Goal: Information Seeking & Learning: Compare options

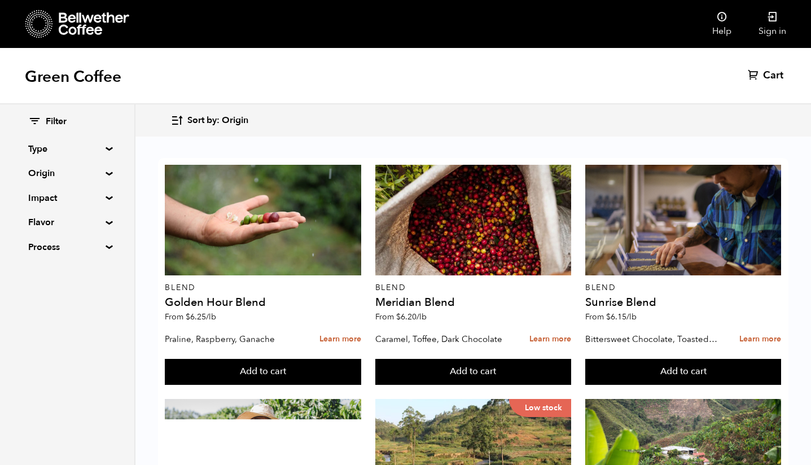
scroll to position [763, 0]
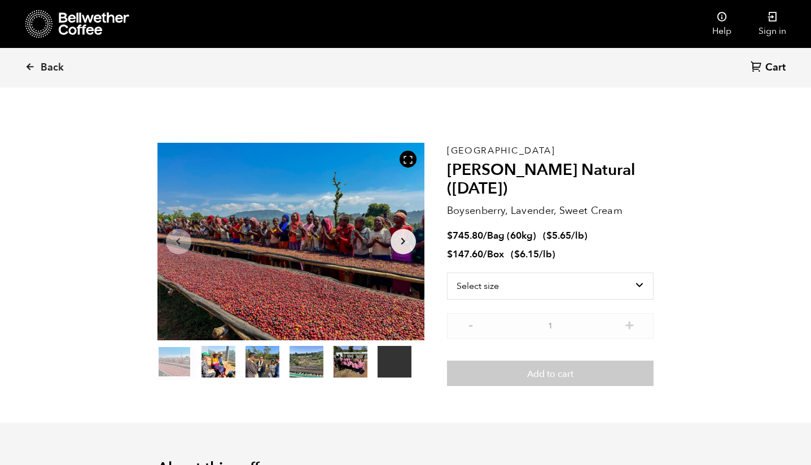
scroll to position [26, 0]
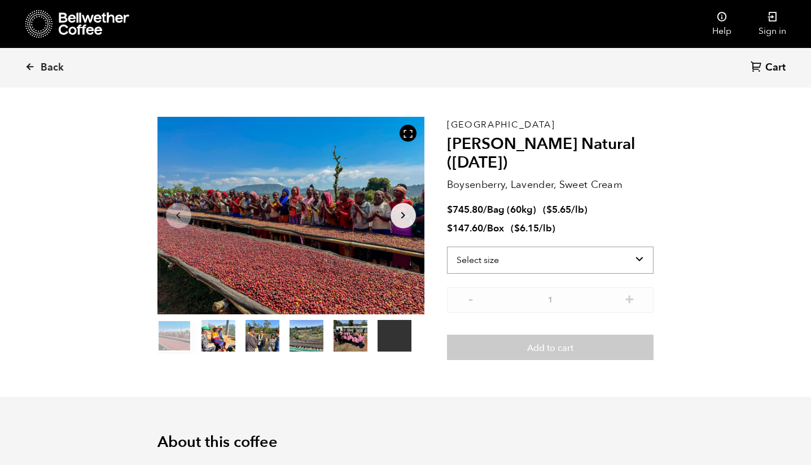
select select "box"
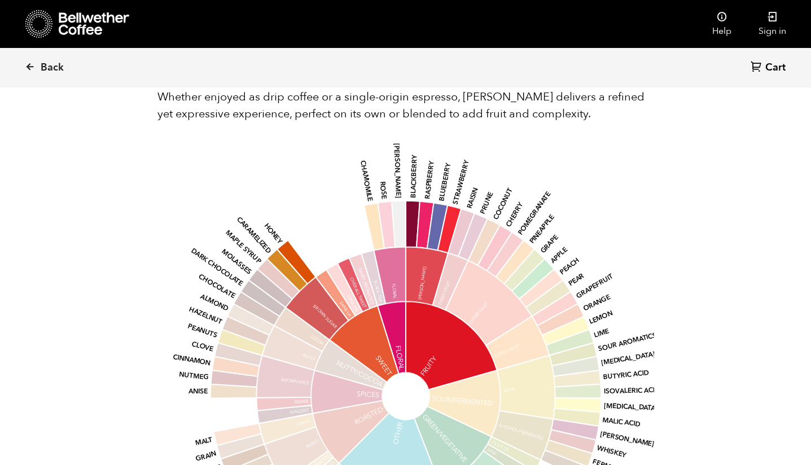
scroll to position [1242, 0]
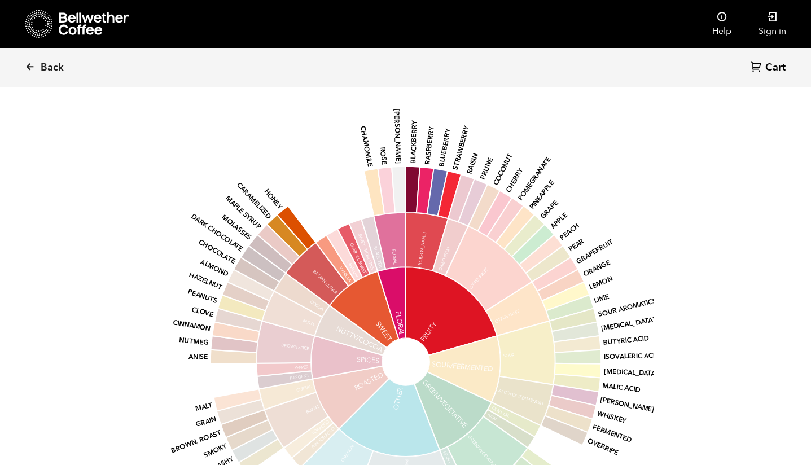
click at [443, 290] on icon at bounding box center [451, 311] width 91 height 88
click at [424, 225] on icon at bounding box center [427, 241] width 42 height 59
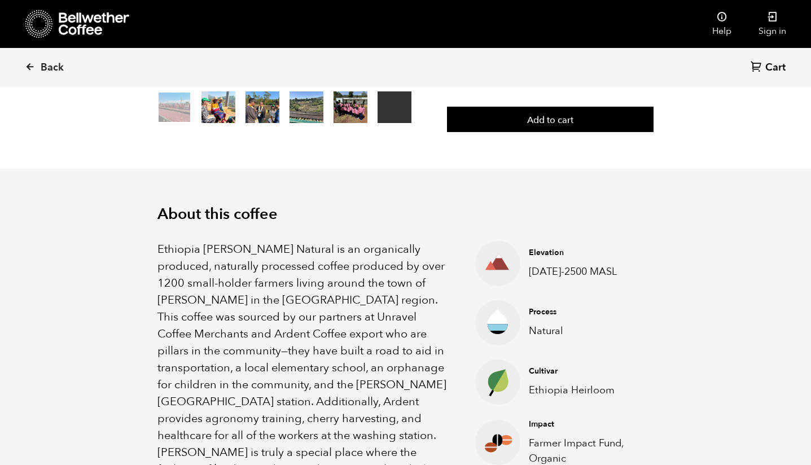
scroll to position [0, 0]
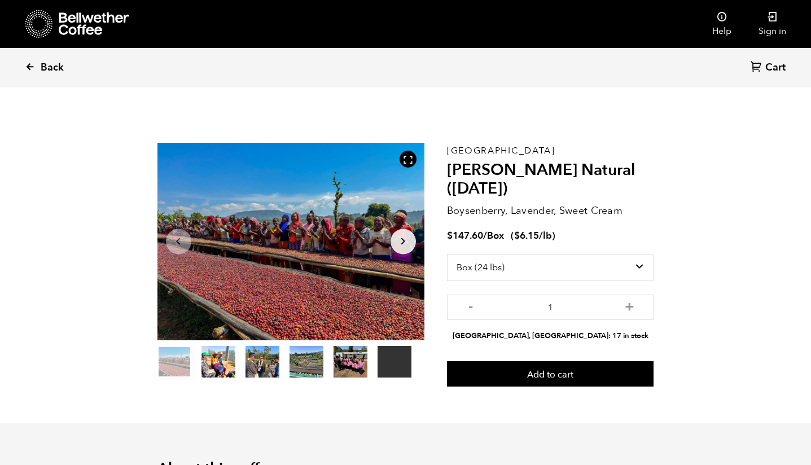
click at [36, 66] on link "Back" at bounding box center [60, 68] width 70 height 38
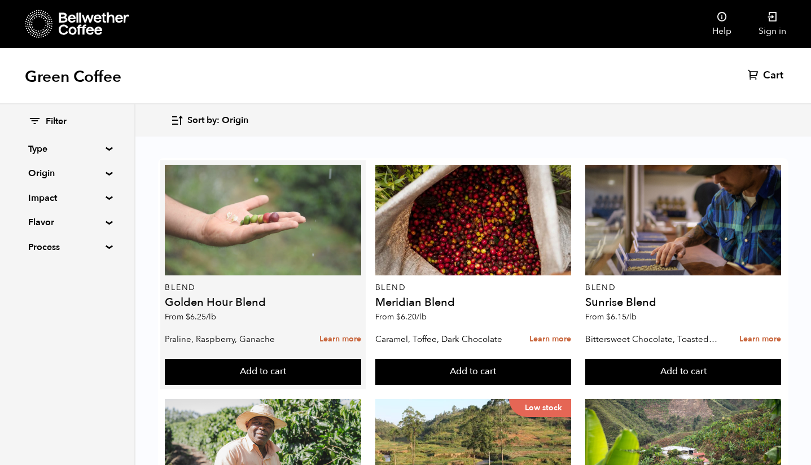
click at [251, 230] on div at bounding box center [263, 220] width 196 height 111
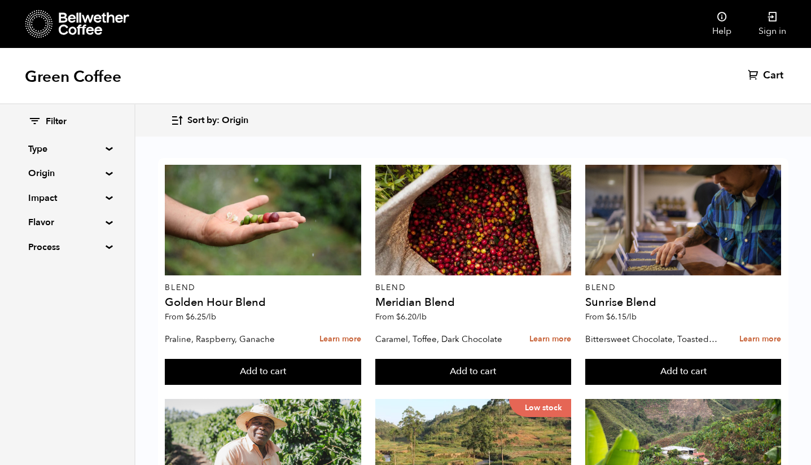
scroll to position [582, 0]
click at [99, 247] on summary "Process" at bounding box center [67, 247] width 78 height 14
click at [106, 174] on summary "Origin" at bounding box center [67, 173] width 78 height 14
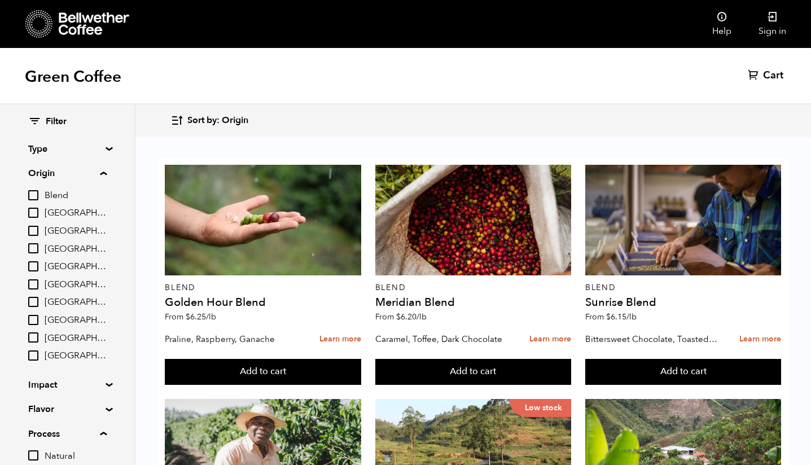
click at [104, 149] on summary "Type" at bounding box center [67, 149] width 78 height 14
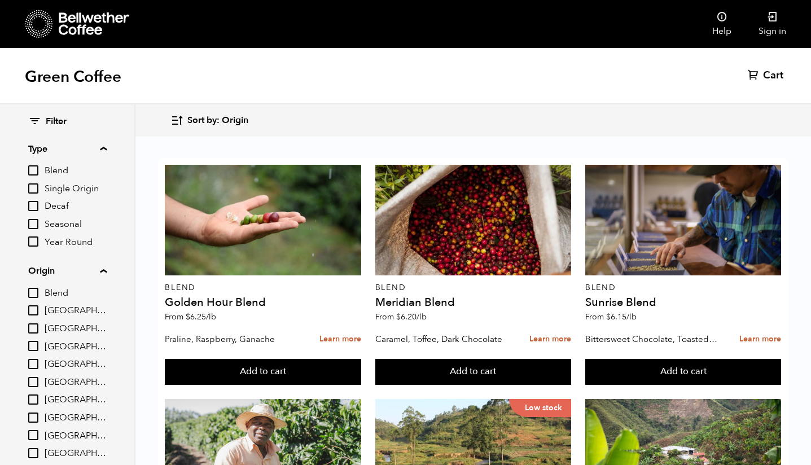
click at [38, 204] on input "Decaf" at bounding box center [33, 206] width 10 height 10
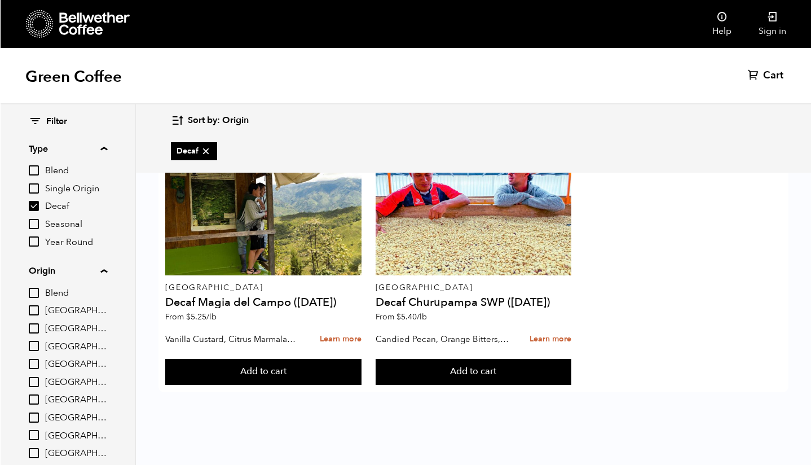
scroll to position [0, 0]
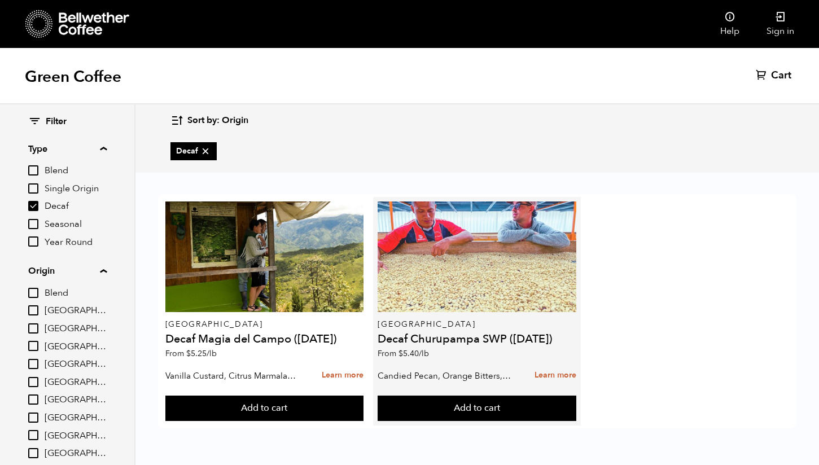
click at [519, 274] on div at bounding box center [476, 256] width 199 height 111
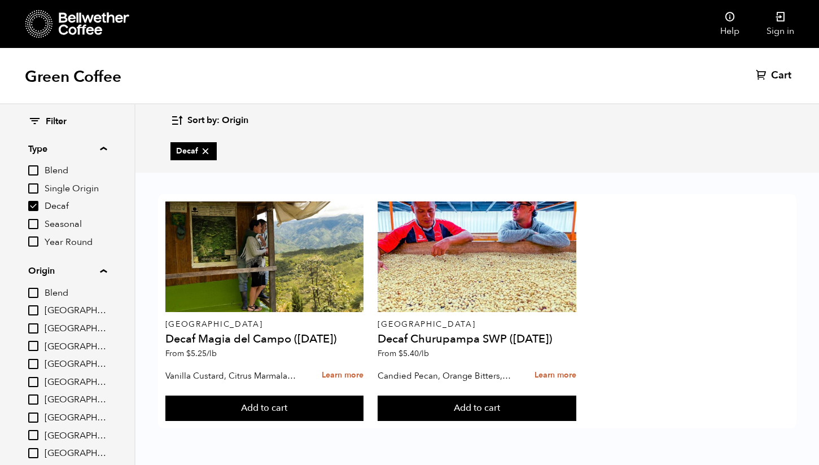
click at [31, 206] on input "Decaf" at bounding box center [33, 206] width 10 height 10
checkbox input "false"
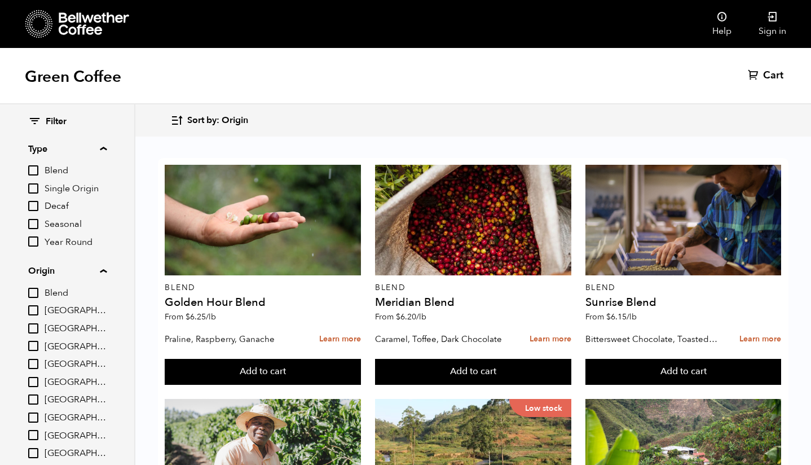
scroll to position [507, 0]
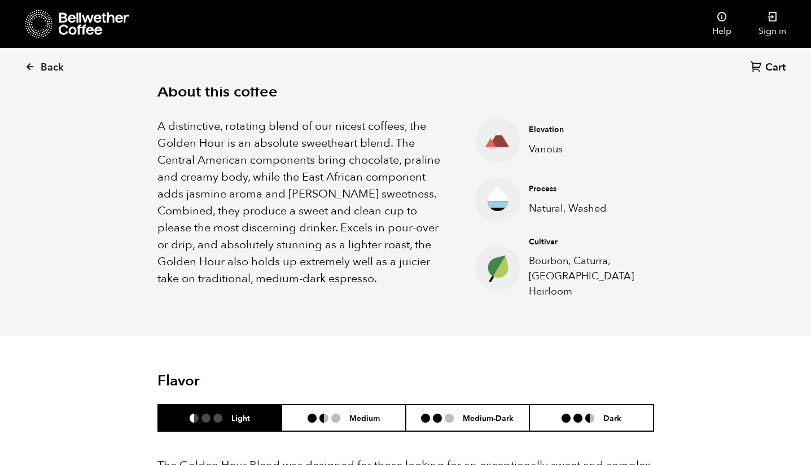
scroll to position [549, 0]
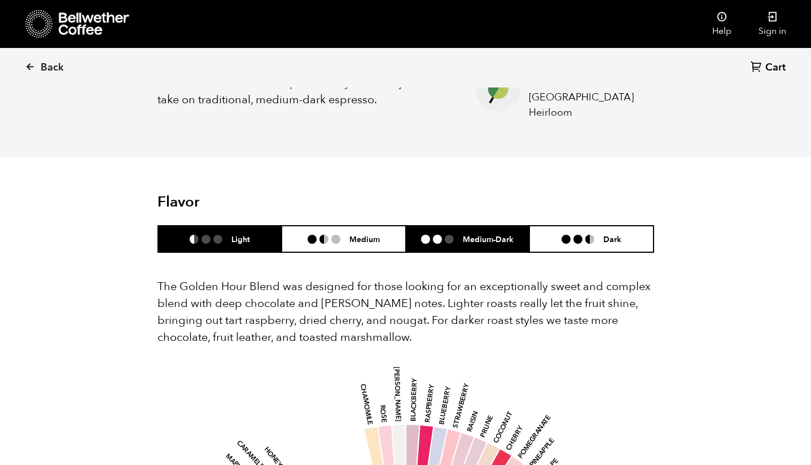
click at [484, 234] on h6 "Medium-Dark" at bounding box center [488, 239] width 51 height 10
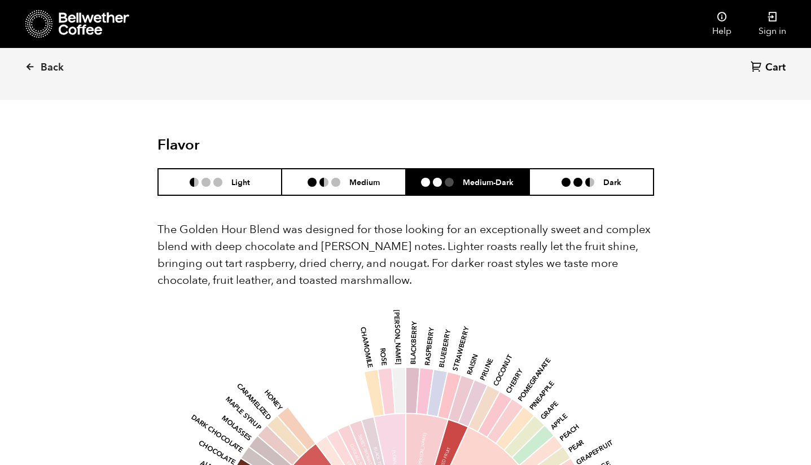
scroll to position [640, 0]
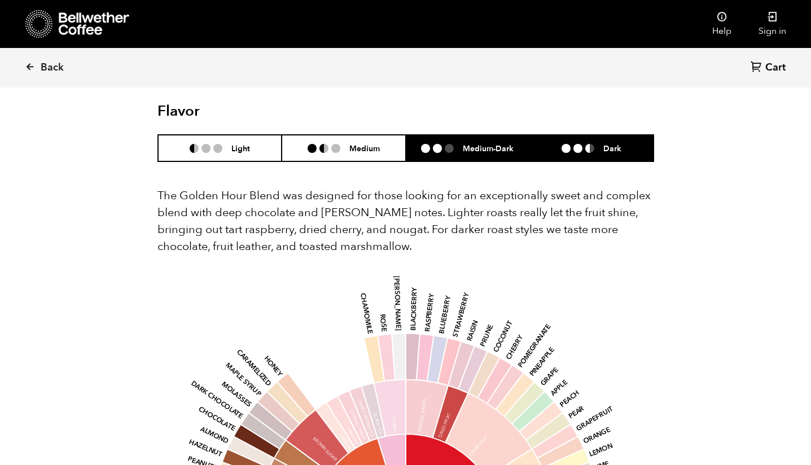
click at [604, 147] on li "Dark" at bounding box center [591, 148] width 124 height 27
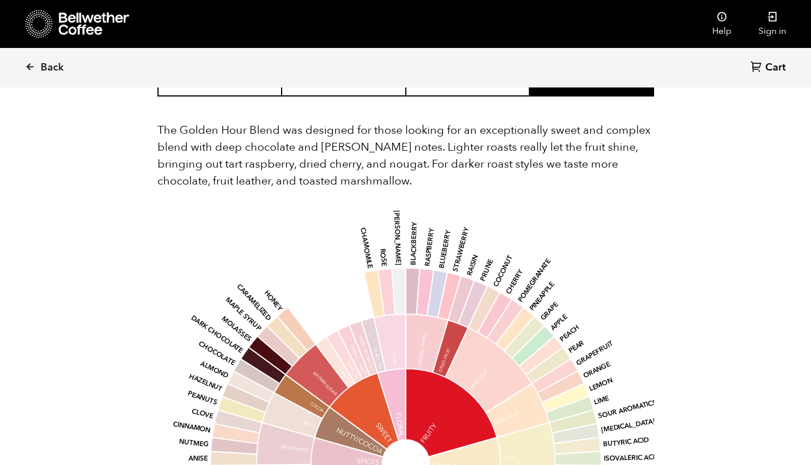
scroll to position [677, 0]
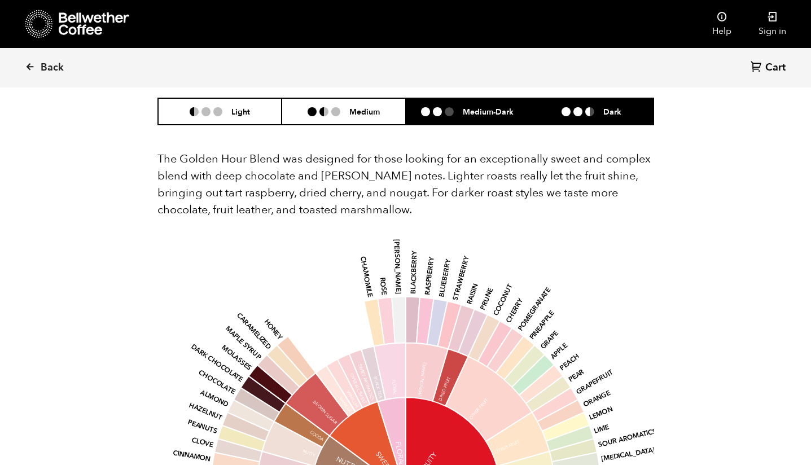
click at [466, 98] on li "Medium-Dark" at bounding box center [468, 111] width 124 height 27
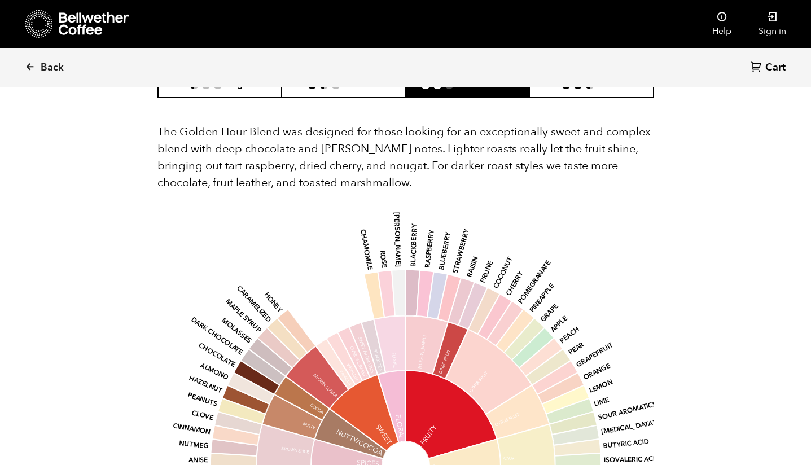
scroll to position [682, 0]
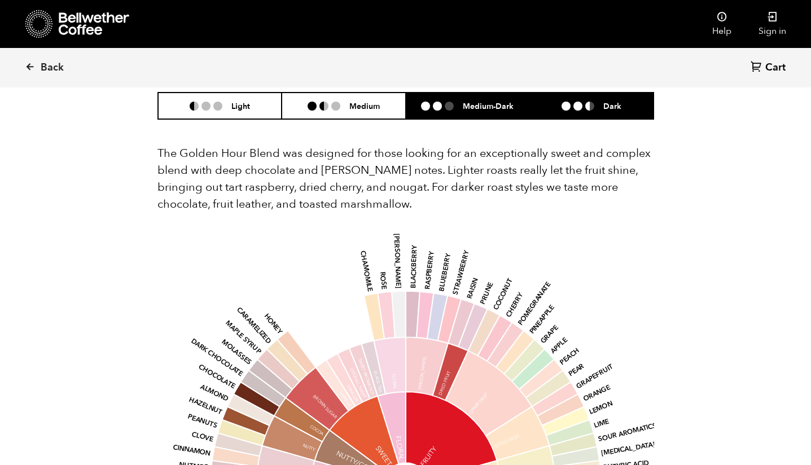
click at [614, 102] on li "Dark" at bounding box center [591, 106] width 124 height 27
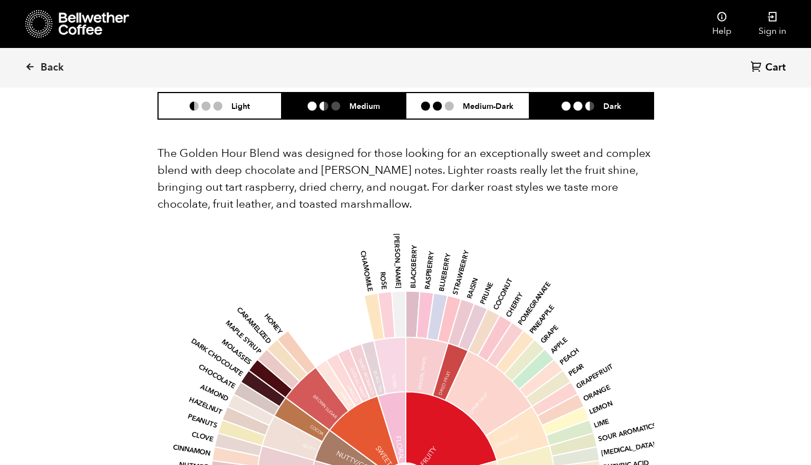
click at [346, 102] on li "Medium" at bounding box center [344, 106] width 124 height 27
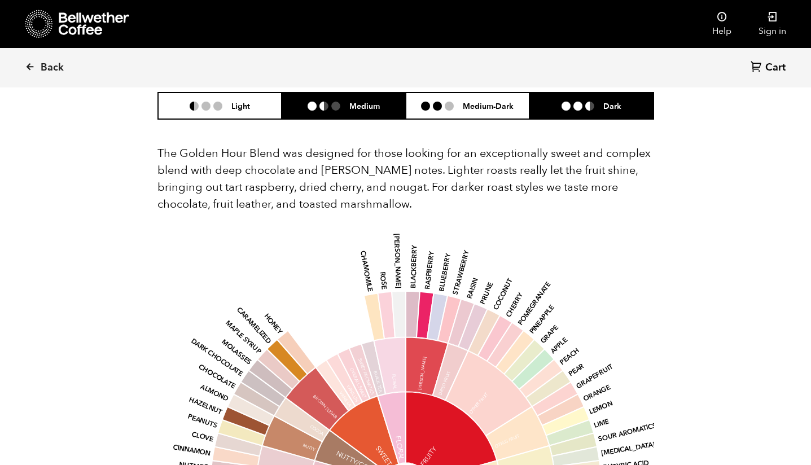
click at [617, 101] on h6 "Dark" at bounding box center [612, 106] width 18 height 10
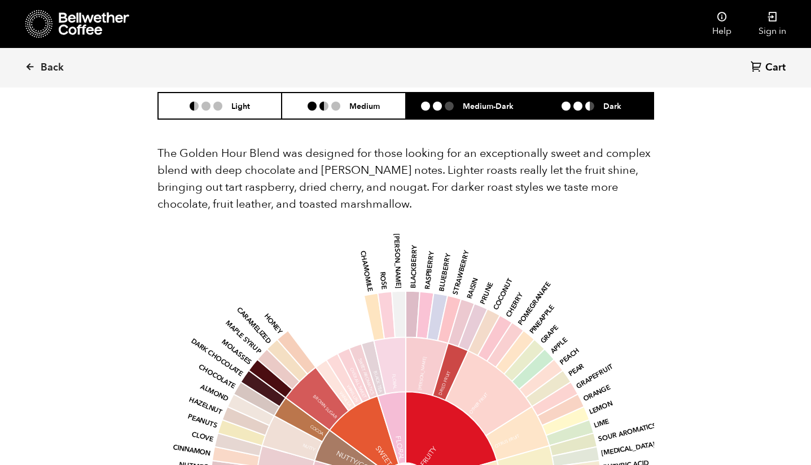
click at [494, 101] on h6 "Medium-Dark" at bounding box center [488, 106] width 51 height 10
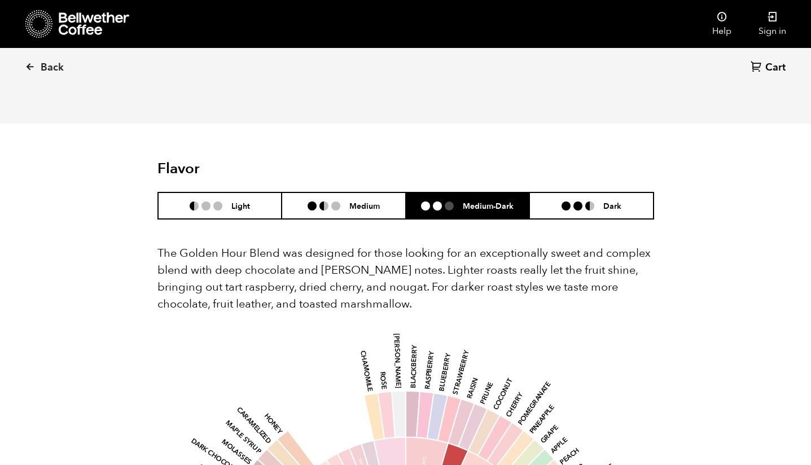
scroll to position [611, 0]
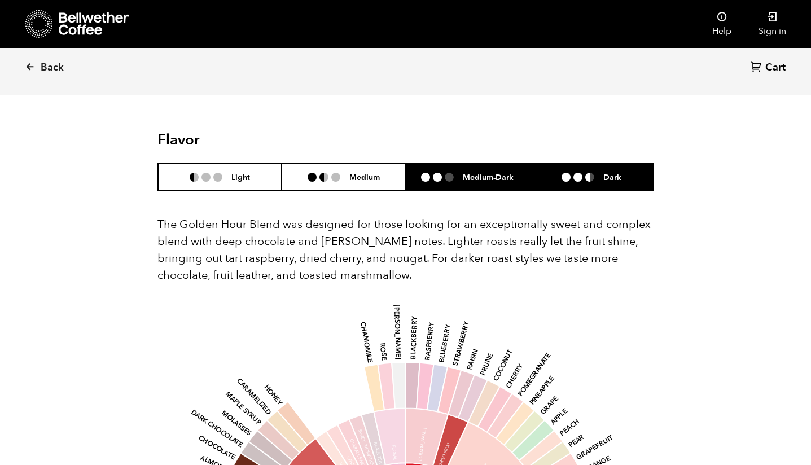
click at [595, 173] on ul at bounding box center [582, 177] width 42 height 9
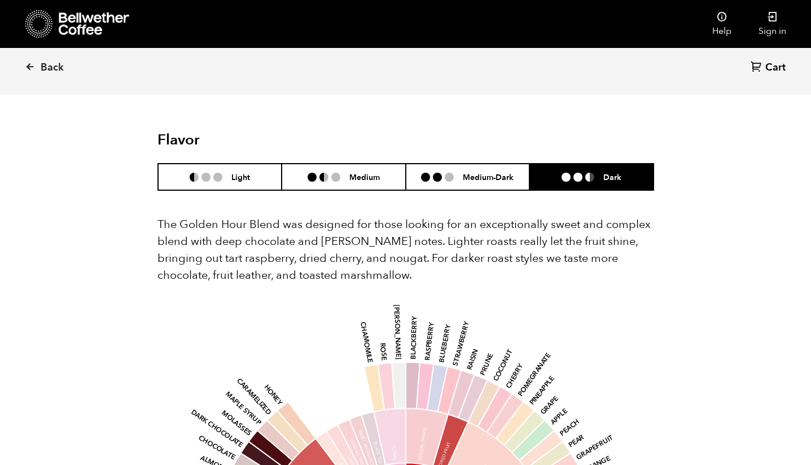
scroll to position [640, 0]
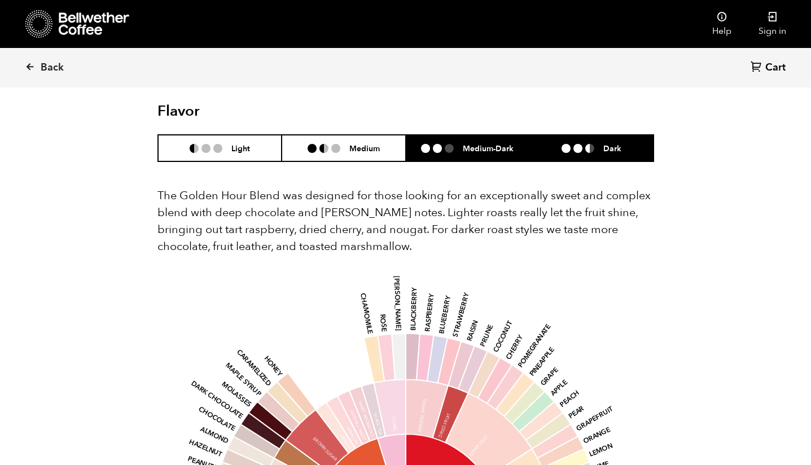
click at [466, 143] on h6 "Medium-Dark" at bounding box center [488, 148] width 51 height 10
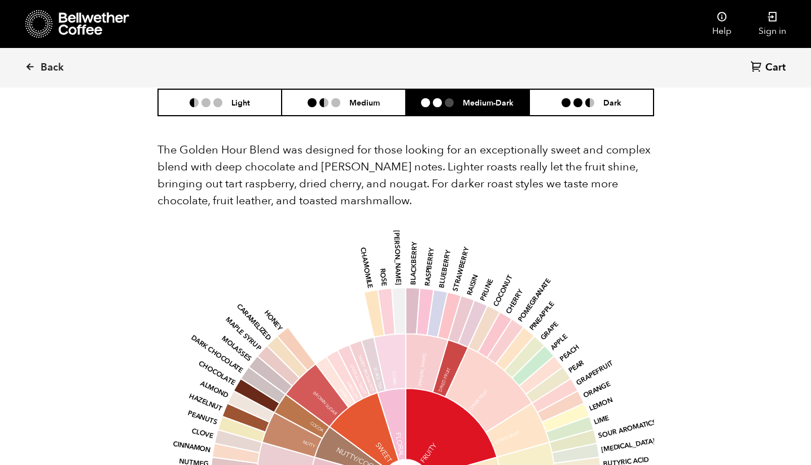
scroll to position [664, 0]
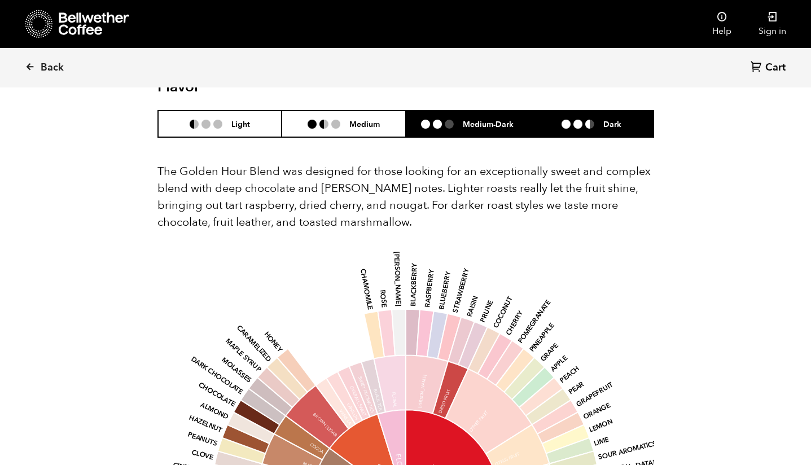
click at [605, 121] on li "Dark" at bounding box center [591, 124] width 124 height 27
click at [451, 120] on li at bounding box center [449, 124] width 9 height 9
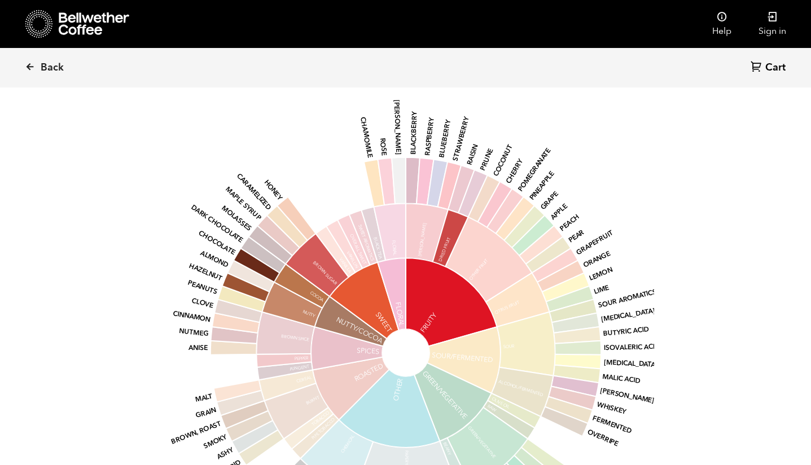
scroll to position [449, 0]
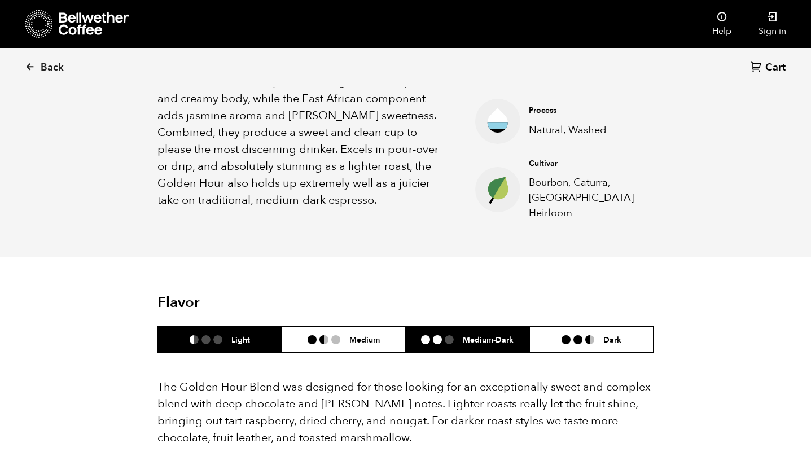
click at [181, 337] on li "Light" at bounding box center [220, 339] width 124 height 27
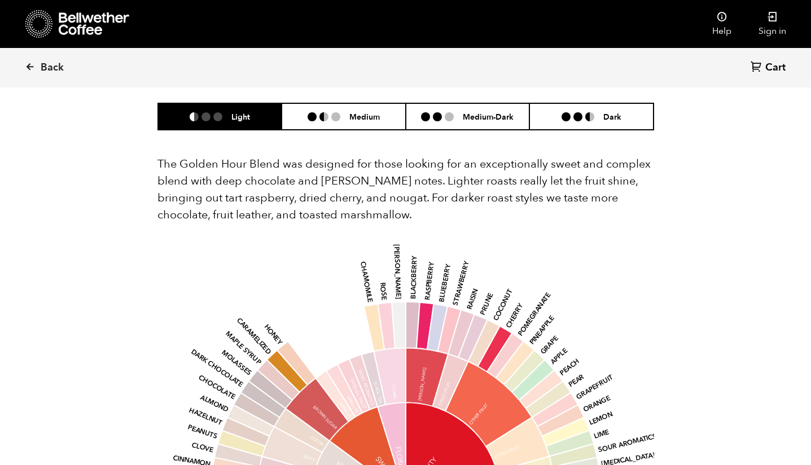
scroll to position [669, 0]
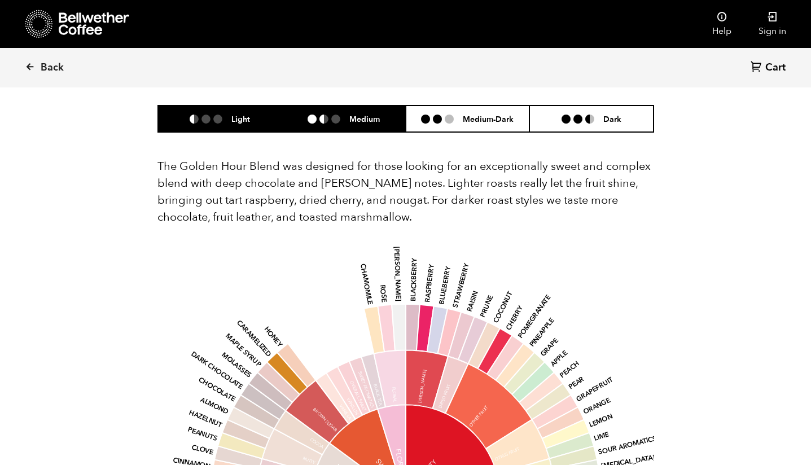
click at [337, 115] on li at bounding box center [335, 119] width 9 height 9
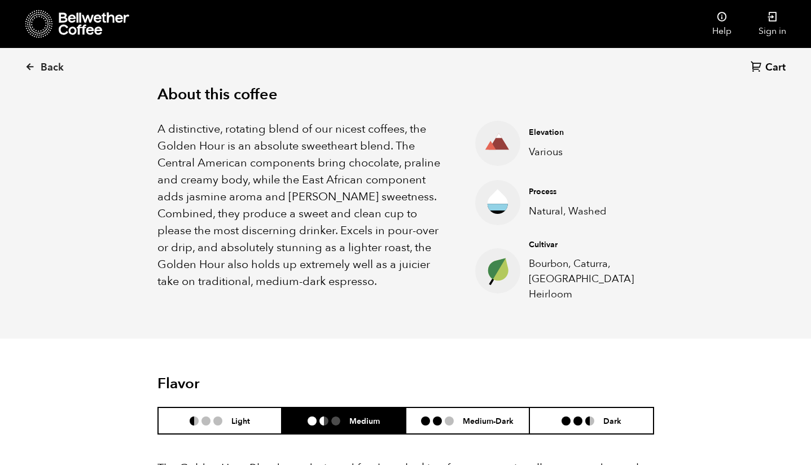
scroll to position [551, 0]
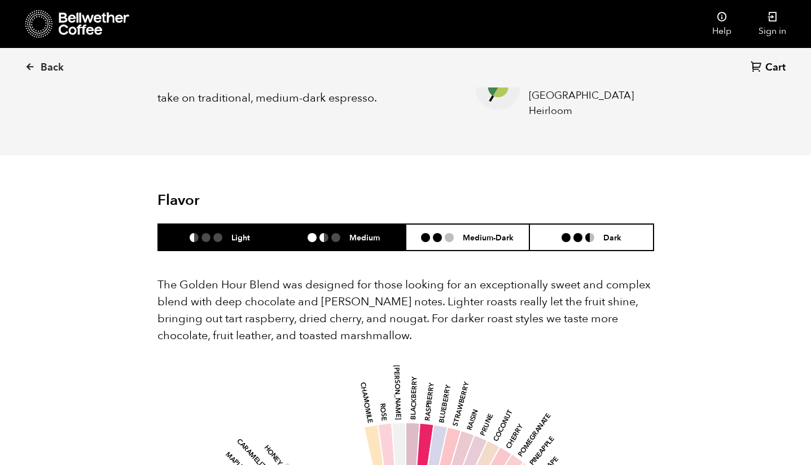
click at [229, 233] on ul at bounding box center [211, 237] width 42 height 9
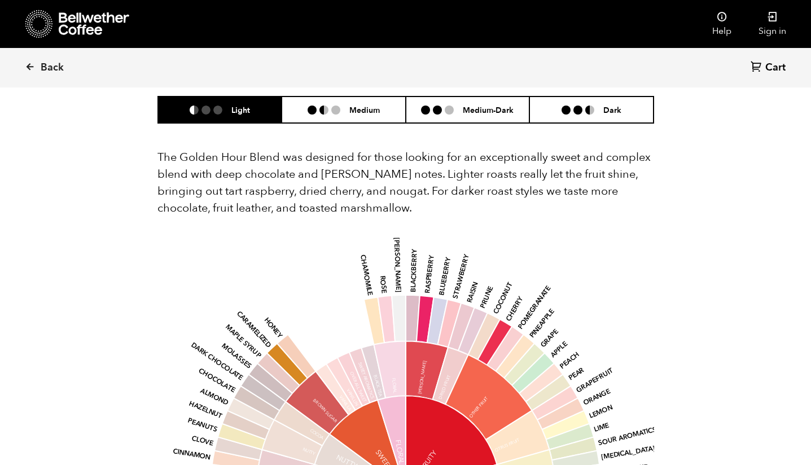
scroll to position [649, 0]
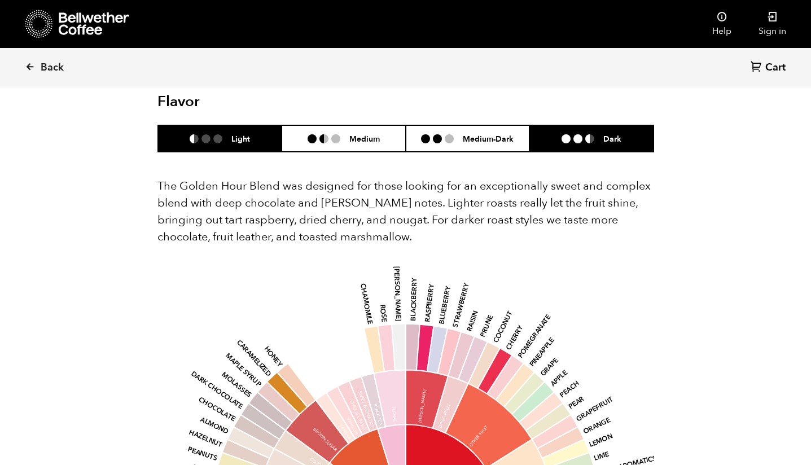
click at [629, 130] on li "Dark" at bounding box center [591, 138] width 124 height 27
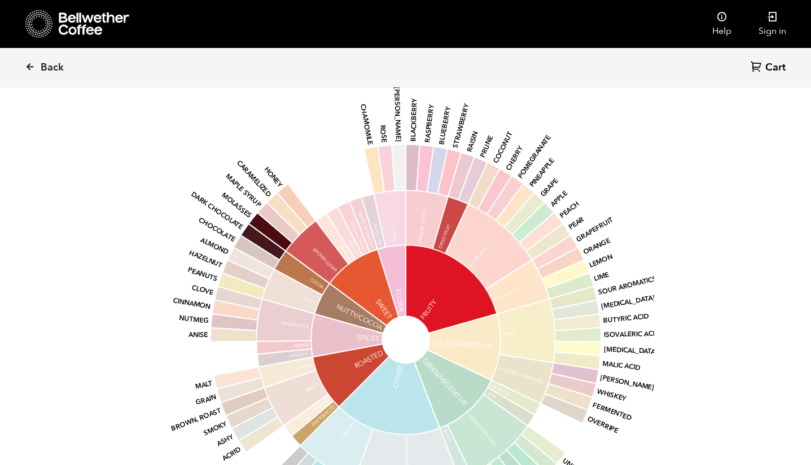
scroll to position [679, 0]
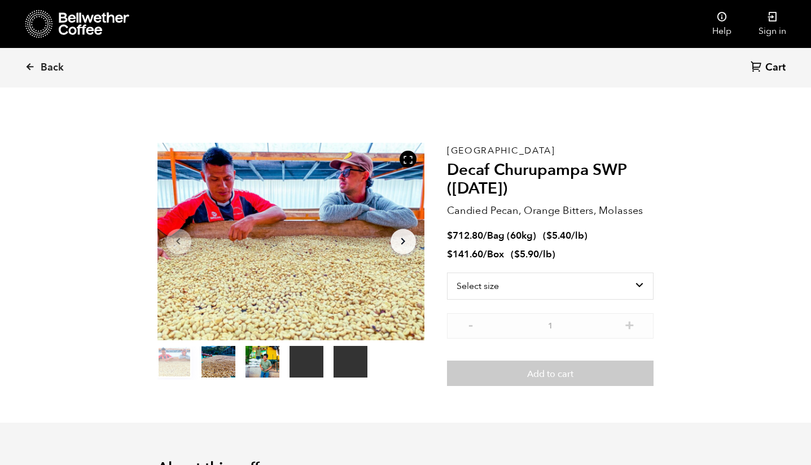
scroll to position [21, 0]
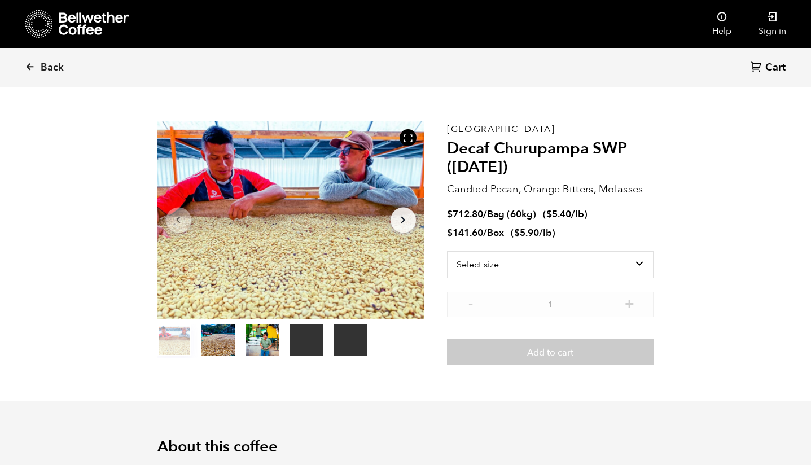
click at [219, 340] on button "item 1" at bounding box center [218, 343] width 34 height 32
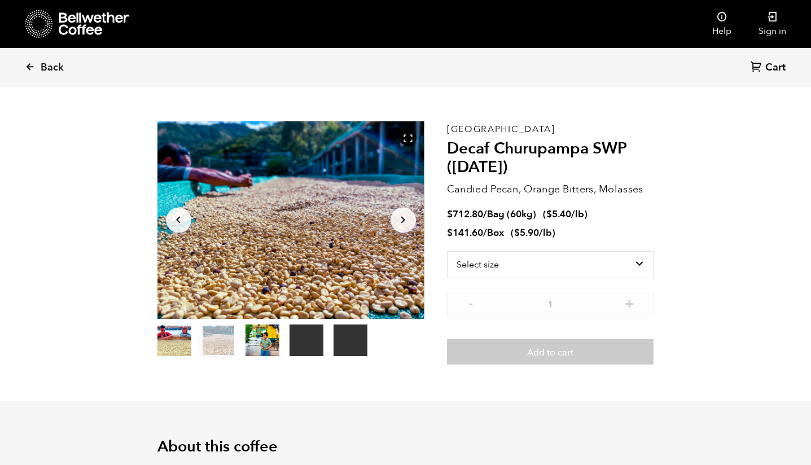
click at [254, 342] on button "item 2" at bounding box center [262, 343] width 34 height 32
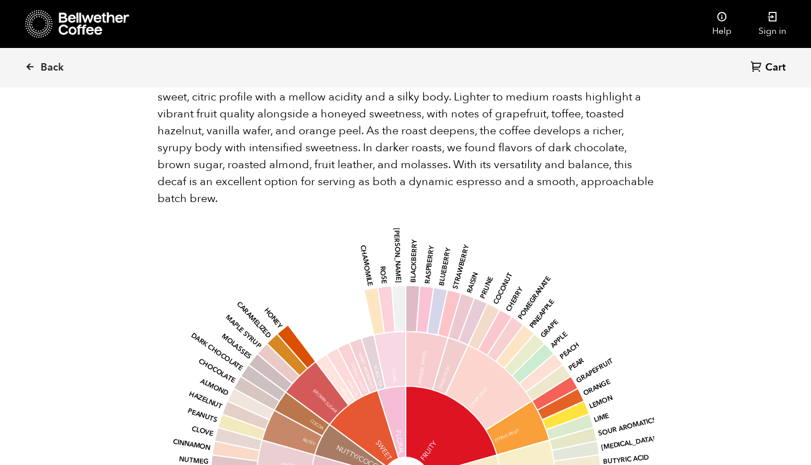
scroll to position [1149, 0]
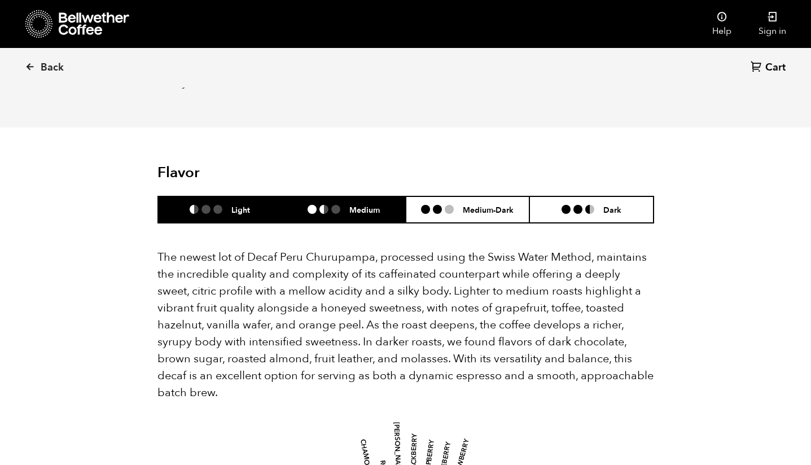
click at [358, 210] on h6 "Medium" at bounding box center [364, 210] width 30 height 10
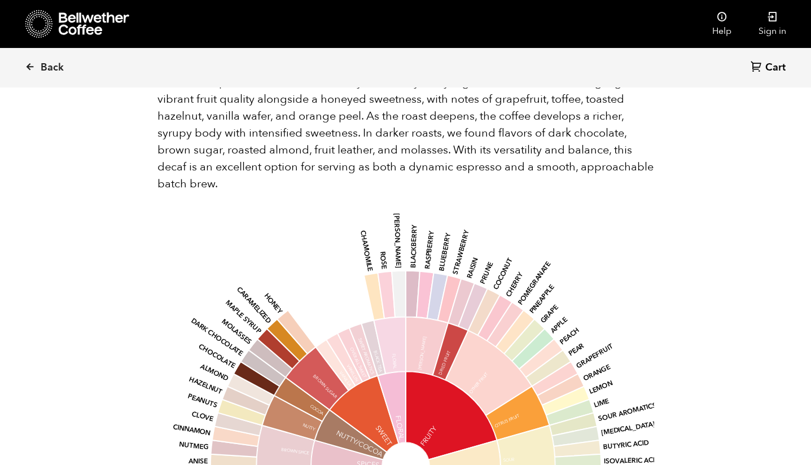
scroll to position [1117, 0]
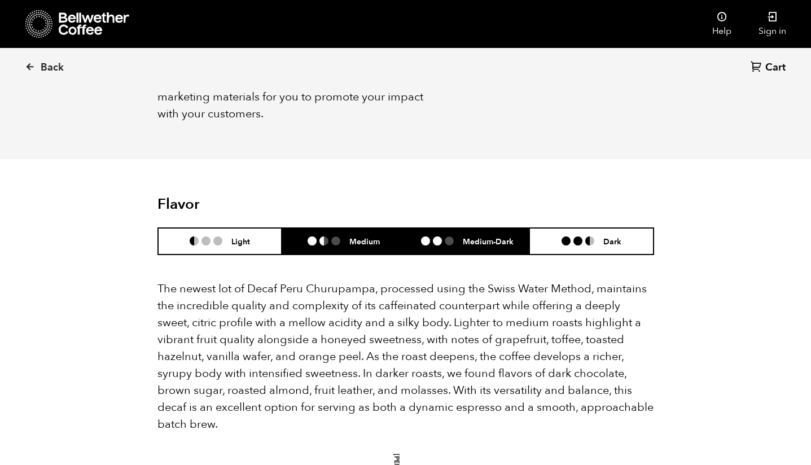
click at [473, 238] on h6 "Medium-Dark" at bounding box center [488, 241] width 51 height 10
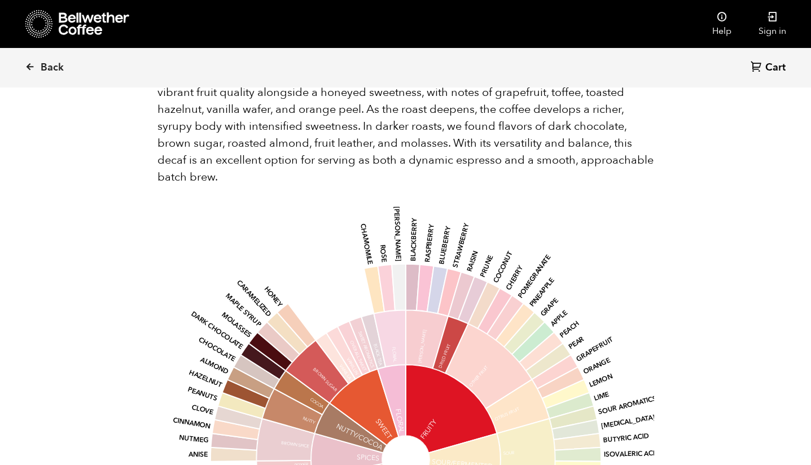
scroll to position [1103, 0]
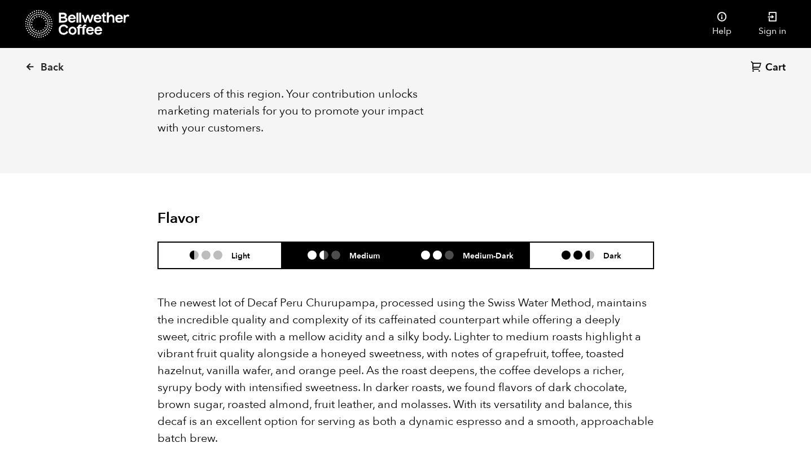
click at [339, 261] on li "Medium" at bounding box center [344, 255] width 124 height 27
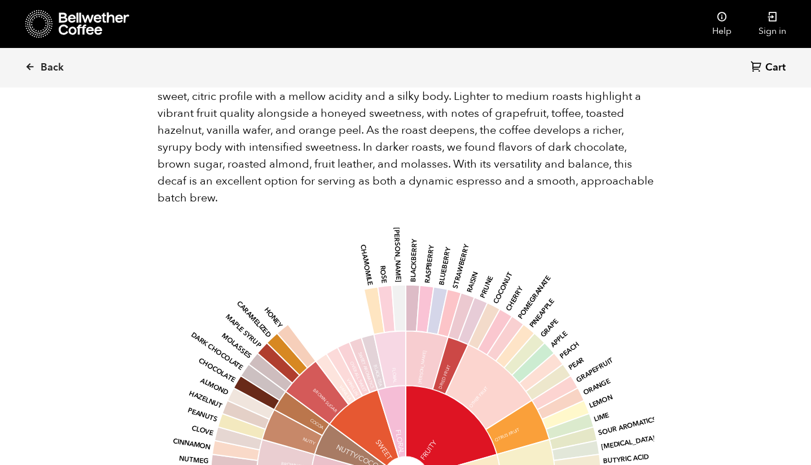
scroll to position [1167, 0]
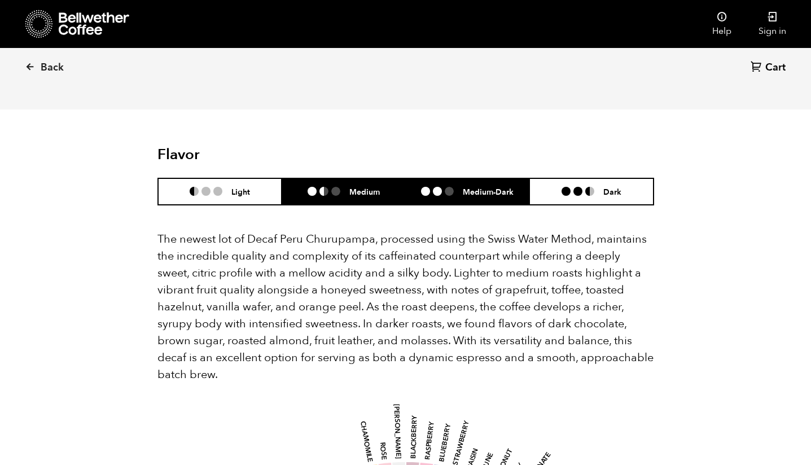
click at [495, 187] on h6 "Medium-Dark" at bounding box center [488, 192] width 51 height 10
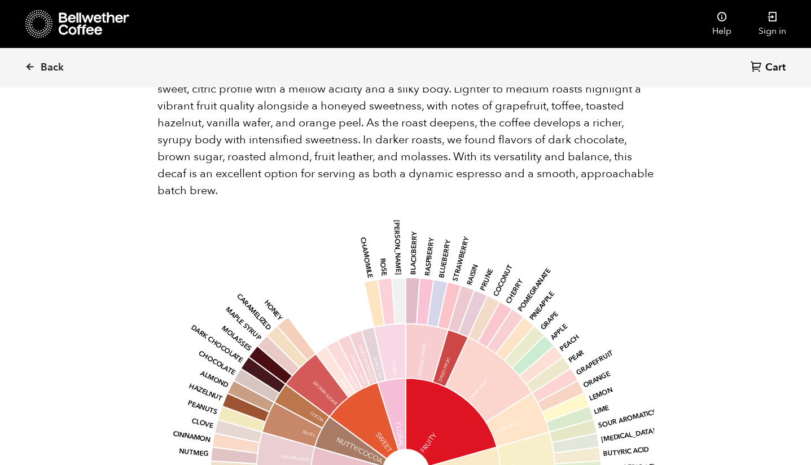
scroll to position [1191, 0]
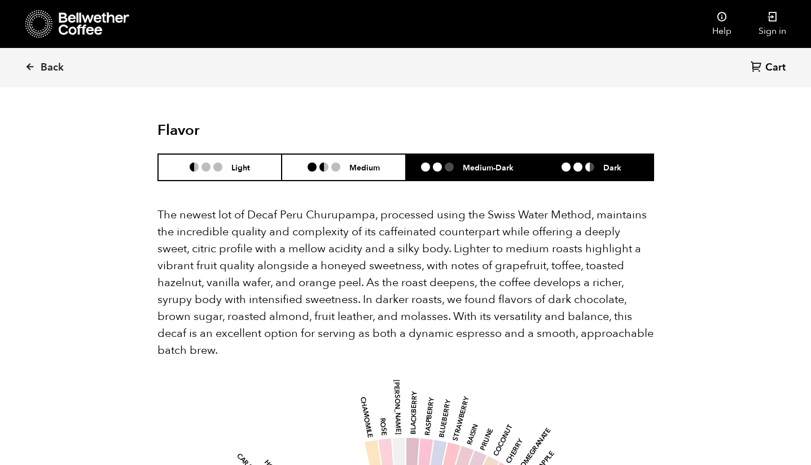
click at [605, 169] on h6 "Dark" at bounding box center [612, 168] width 18 height 10
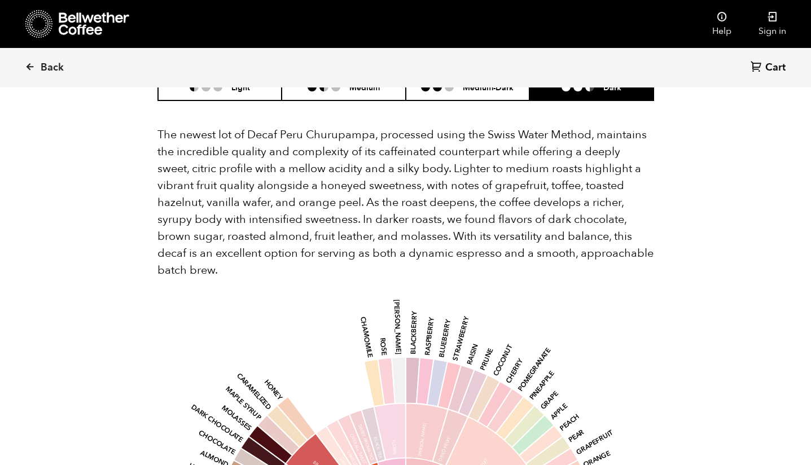
scroll to position [1081, 0]
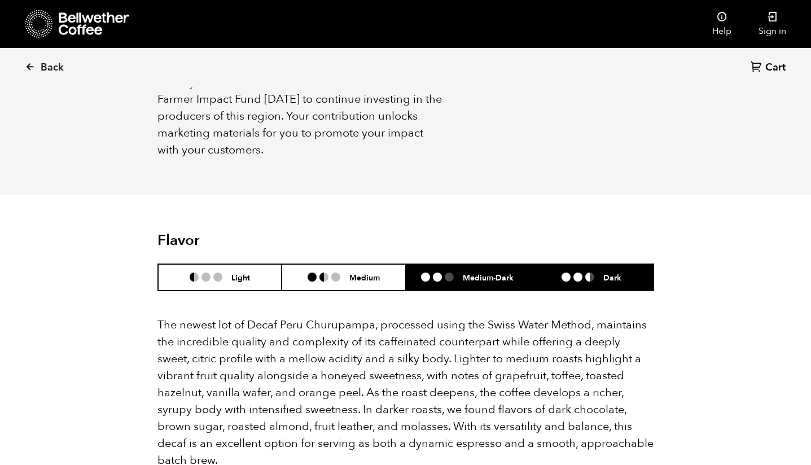
click at [448, 276] on li at bounding box center [449, 277] width 9 height 9
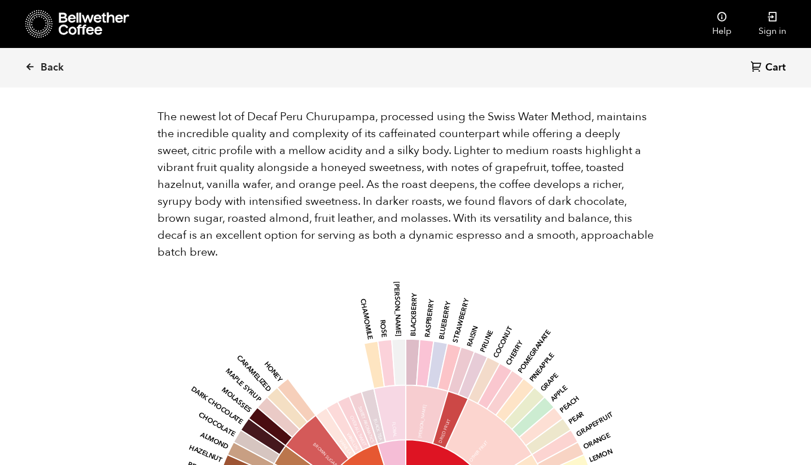
scroll to position [1258, 0]
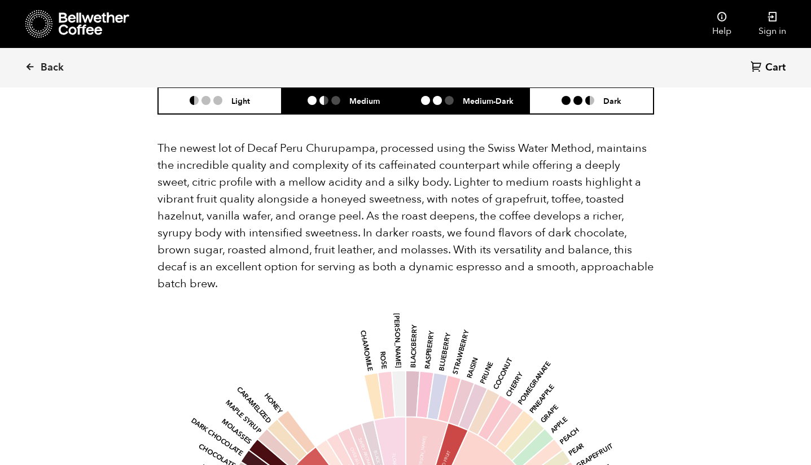
click at [361, 101] on h6 "Medium" at bounding box center [364, 101] width 30 height 10
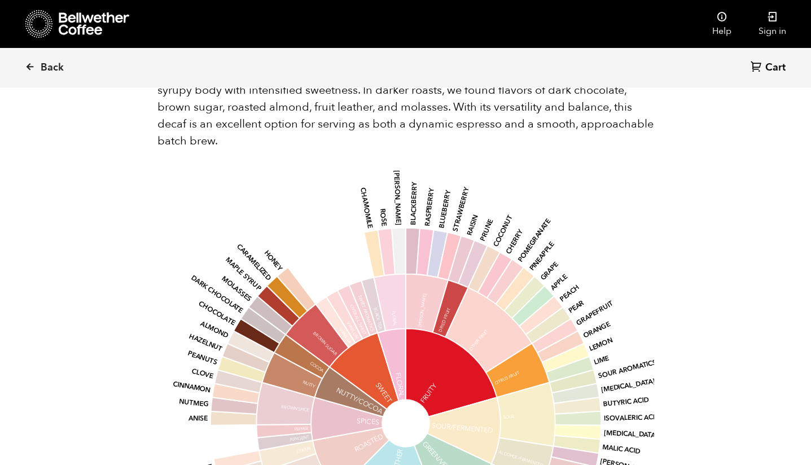
scroll to position [1200, 0]
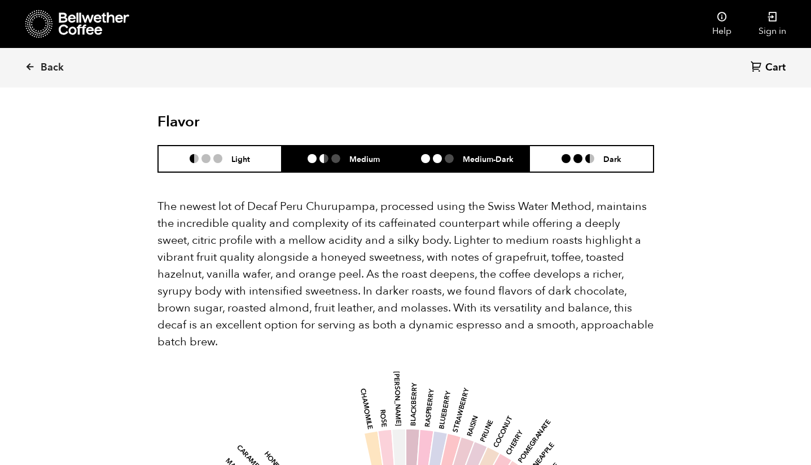
click at [470, 149] on li "Medium-Dark" at bounding box center [468, 159] width 124 height 27
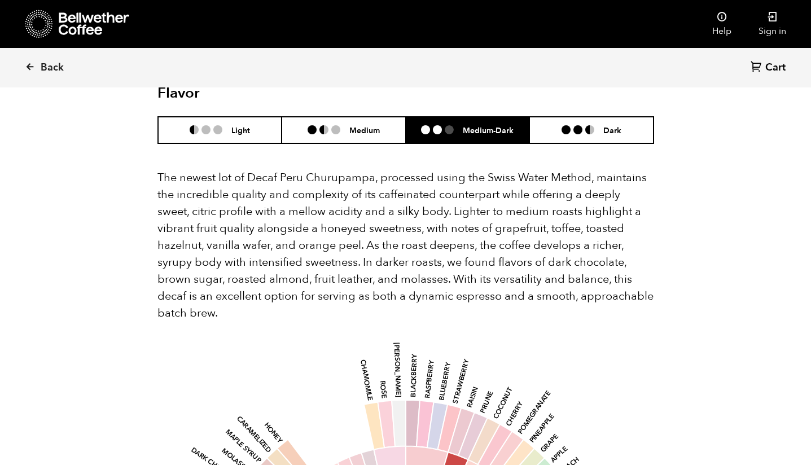
scroll to position [1212, 0]
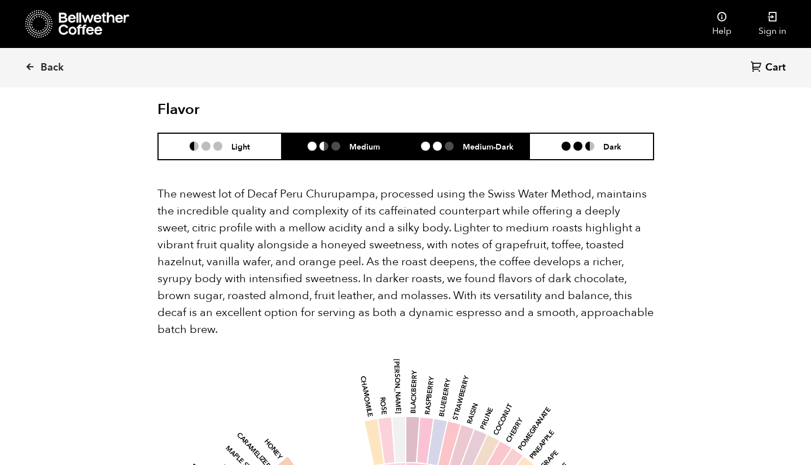
click at [371, 147] on h6 "Medium" at bounding box center [364, 147] width 30 height 10
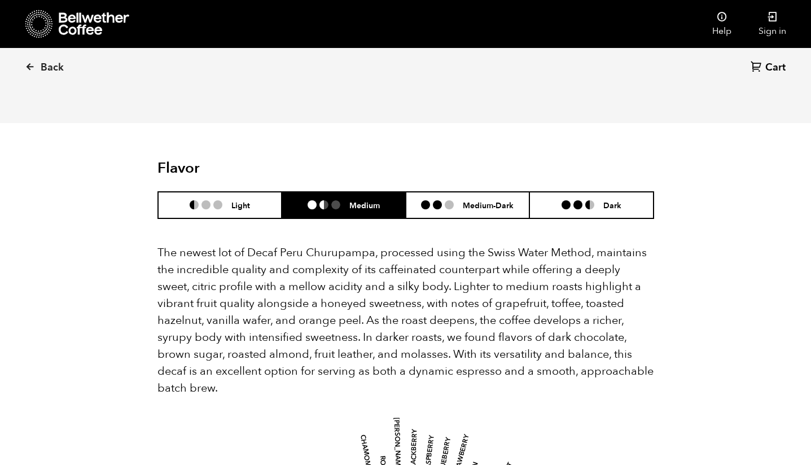
scroll to position [1119, 0]
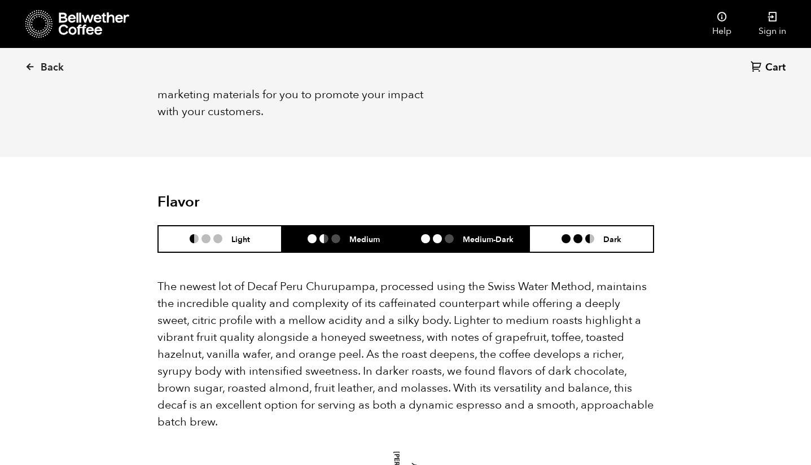
click at [491, 230] on li "Medium-Dark" at bounding box center [468, 239] width 124 height 27
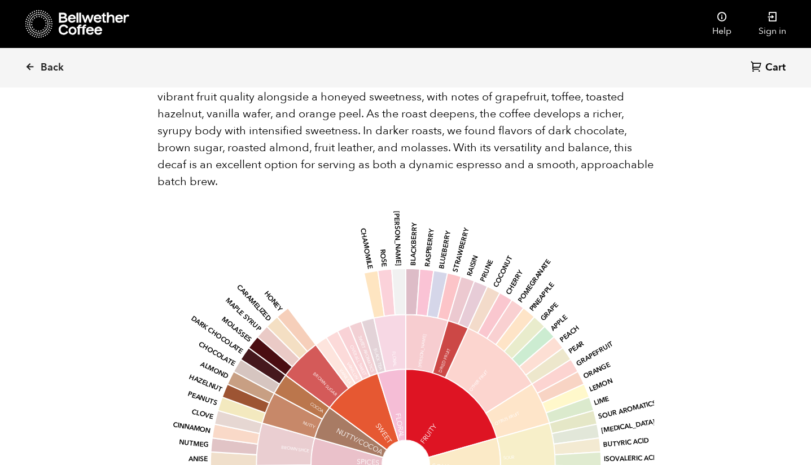
scroll to position [960, 0]
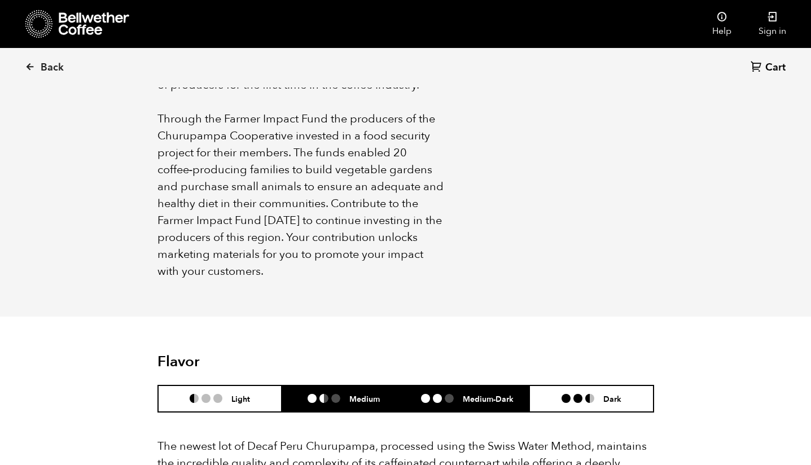
drag, startPoint x: 301, startPoint y: 401, endPoint x: 316, endPoint y: 398, distance: 15.4
click at [301, 400] on li "Medium" at bounding box center [344, 398] width 124 height 27
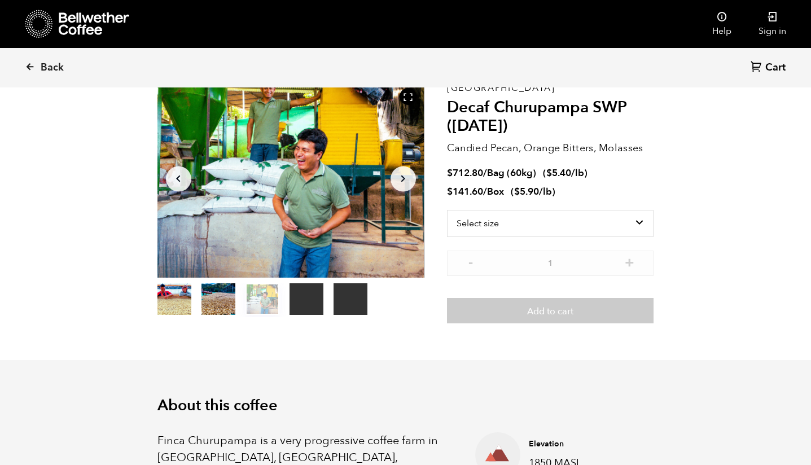
scroll to position [0, 0]
